Goal: Transaction & Acquisition: Book appointment/travel/reservation

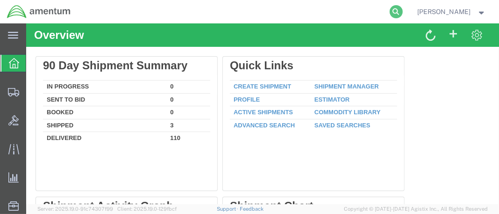
click at [402, 10] on icon at bounding box center [396, 11] width 13 height 13
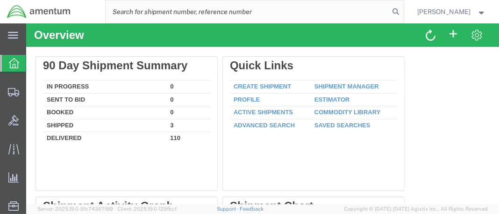
click at [196, 13] on input "search" at bounding box center [248, 11] width 284 height 22
paste input "DCO-25259-168265"
click at [403, 7] on icon at bounding box center [396, 11] width 13 height 13
type input "DCO-25259-168265"
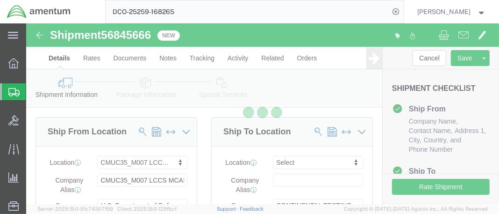
select select "42654"
select select
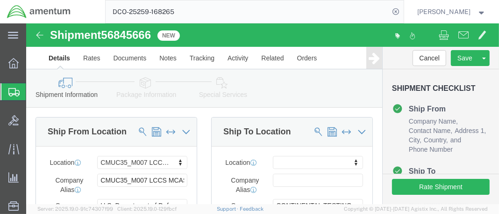
scroll to position [140, 0]
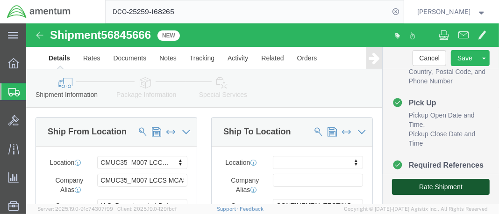
click button "Rate Shipment"
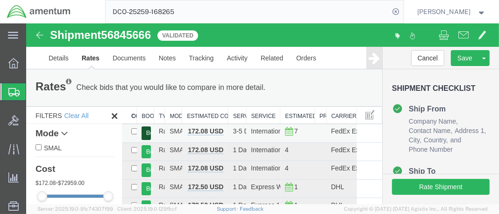
click at [147, 130] on button "Book" at bounding box center [145, 133] width 9 height 14
